Goal: Find specific page/section: Find specific page/section

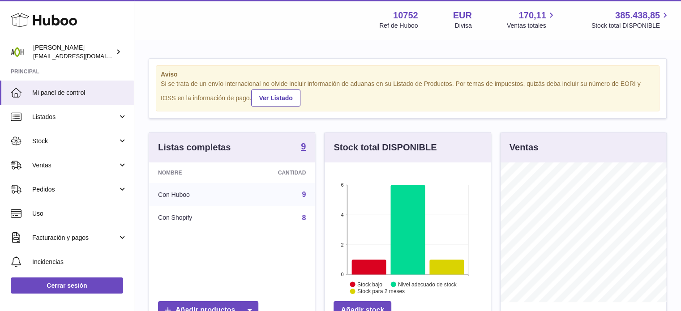
scroll to position [447445, 447418]
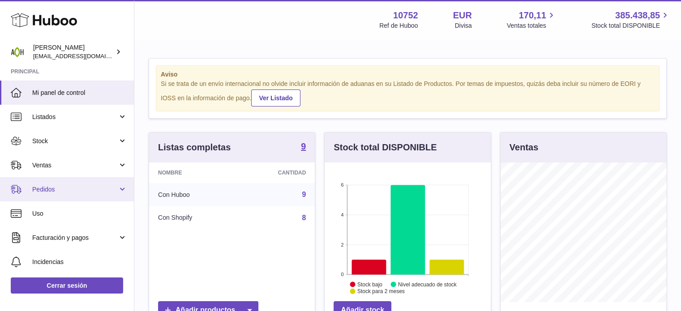
click at [111, 181] on link "Pedidos" at bounding box center [67, 189] width 134 height 24
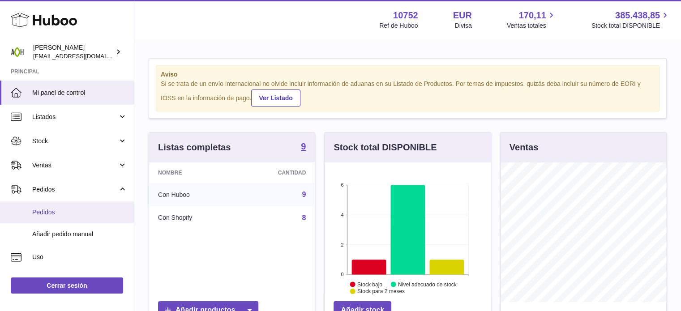
click at [95, 214] on span "Pedidos" at bounding box center [79, 212] width 95 height 9
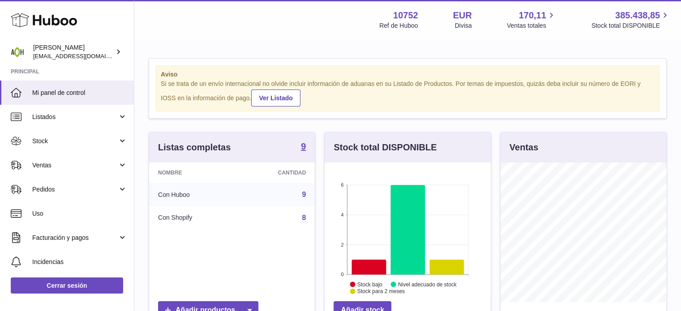
scroll to position [140, 166]
click at [64, 164] on span "Ventas" at bounding box center [74, 165] width 85 height 9
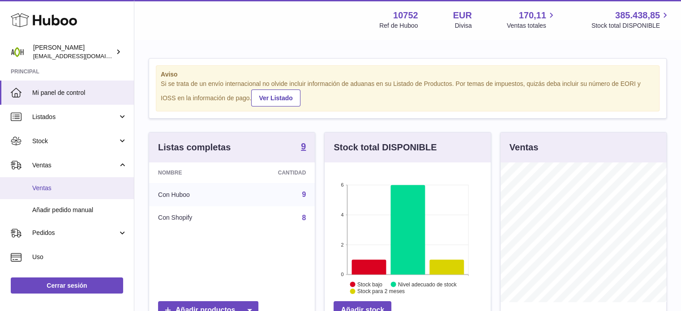
click at [54, 189] on span "Ventas" at bounding box center [79, 188] width 95 height 9
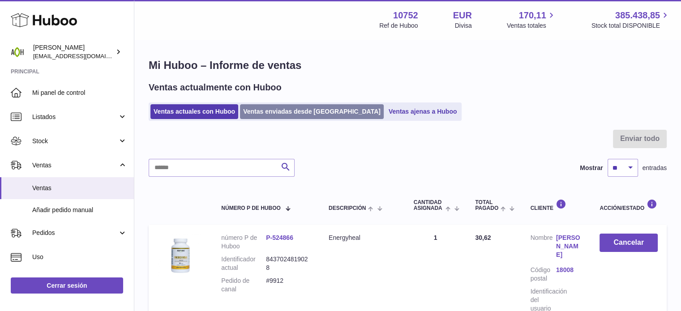
click at [274, 112] on link "Ventas enviadas desde [GEOGRAPHIC_DATA]" at bounding box center [312, 111] width 144 height 15
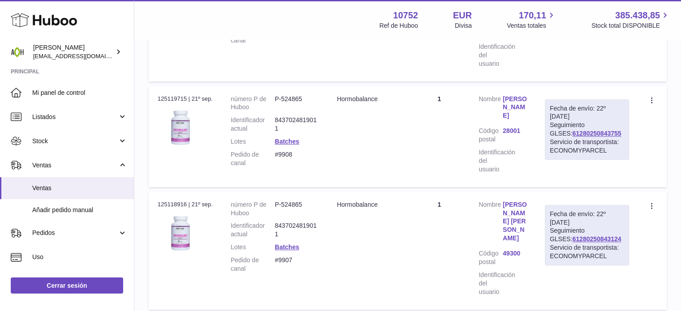
scroll to position [354, 0]
